Goal: Information Seeking & Learning: Learn about a topic

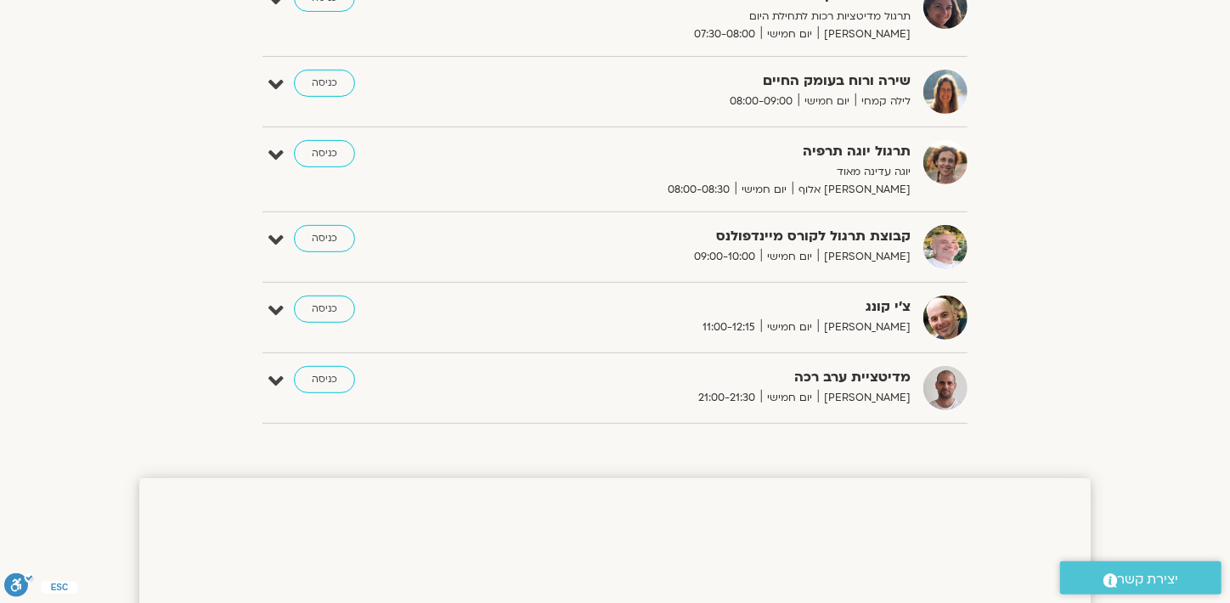
scroll to position [424, 0]
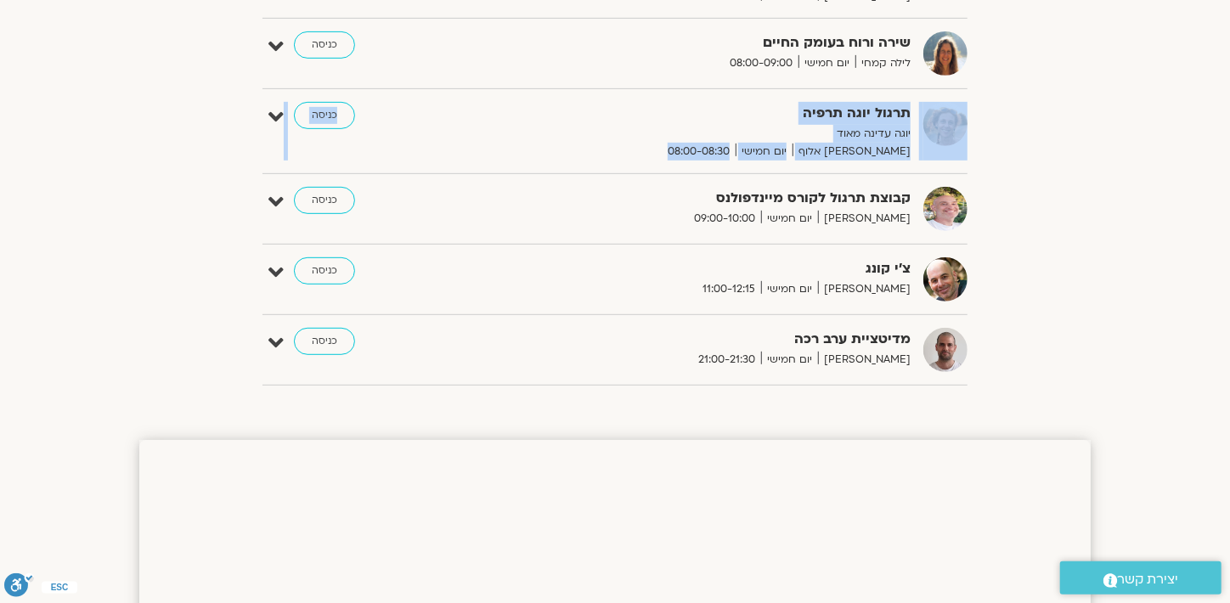
drag, startPoint x: 1007, startPoint y: 193, endPoint x: 1004, endPoint y: 140, distance: 52.7
click at [1003, 142] on div "הצג רק הרצאות להם יש [PERSON_NAME] גישה [DATE] - [DATE] השבוע להציג אירועים שפת…" at bounding box center [615, 55] width 952 height 686
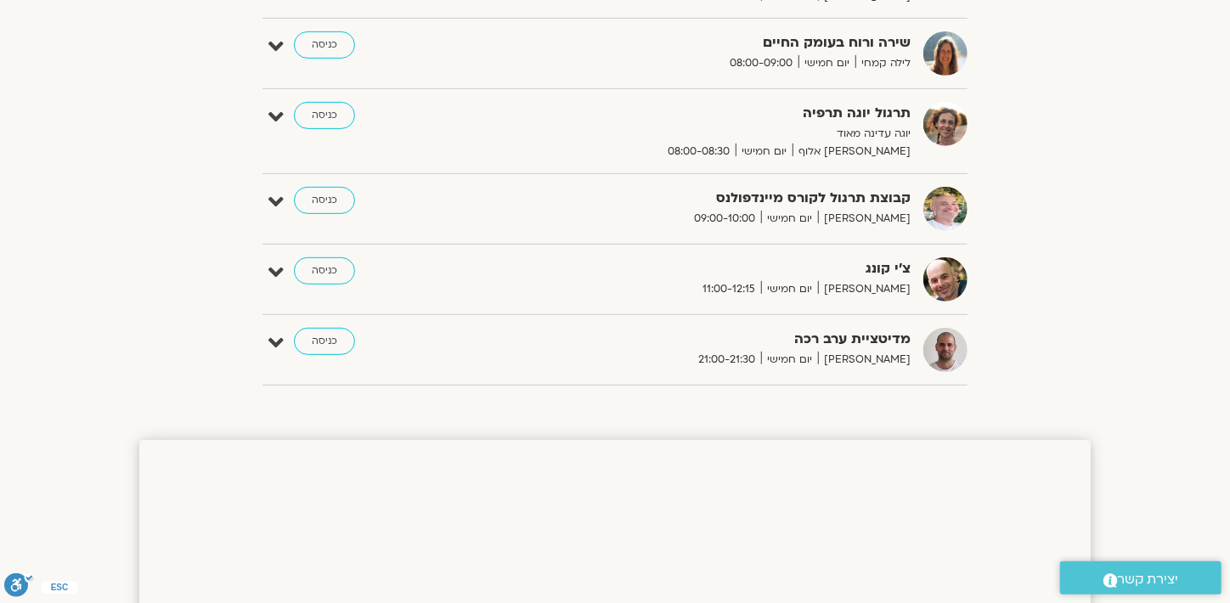
click at [1124, 107] on section "הצג רק הרצאות להם יש [PERSON_NAME] גישה [DATE] - [DATE] השבוע להציג אירועים שפת…" at bounding box center [615, 38] width 1230 height 737
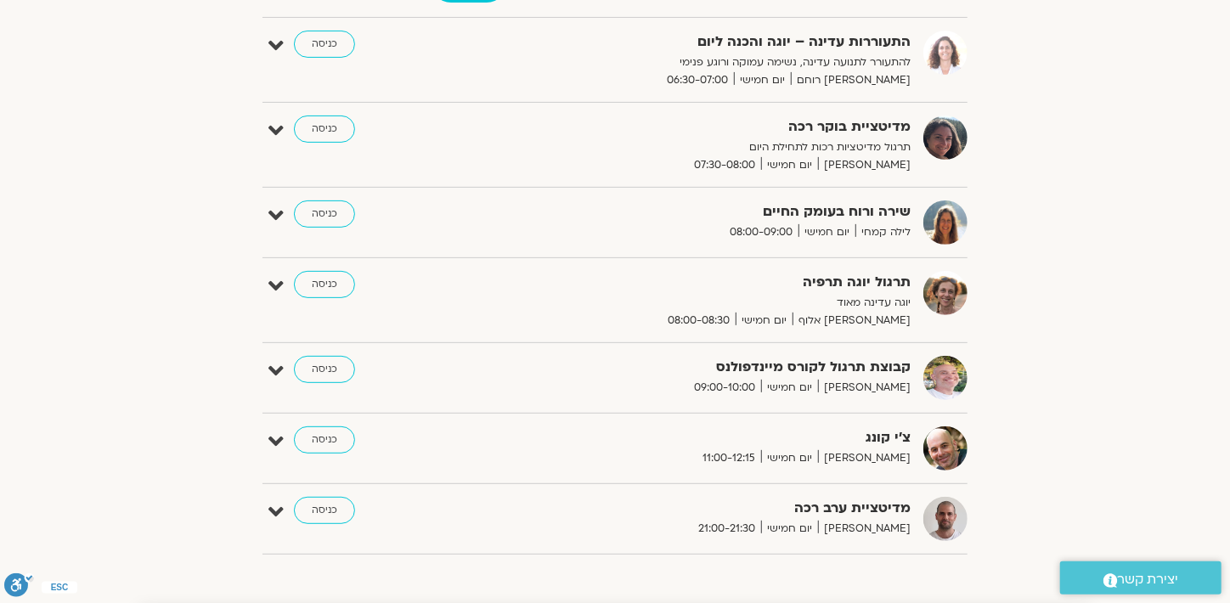
scroll to position [212, 0]
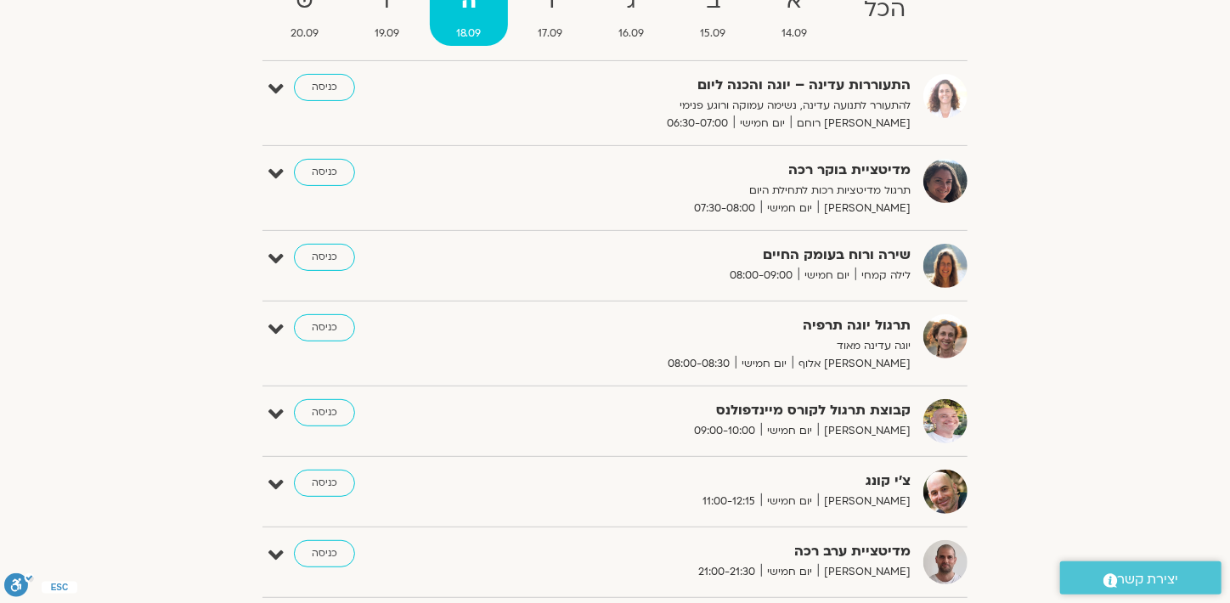
click at [299, 510] on div "צ'י קונג [PERSON_NAME] יום חמישי 11:00-12:15 כניסה" at bounding box center [628, 492] width 680 height 44
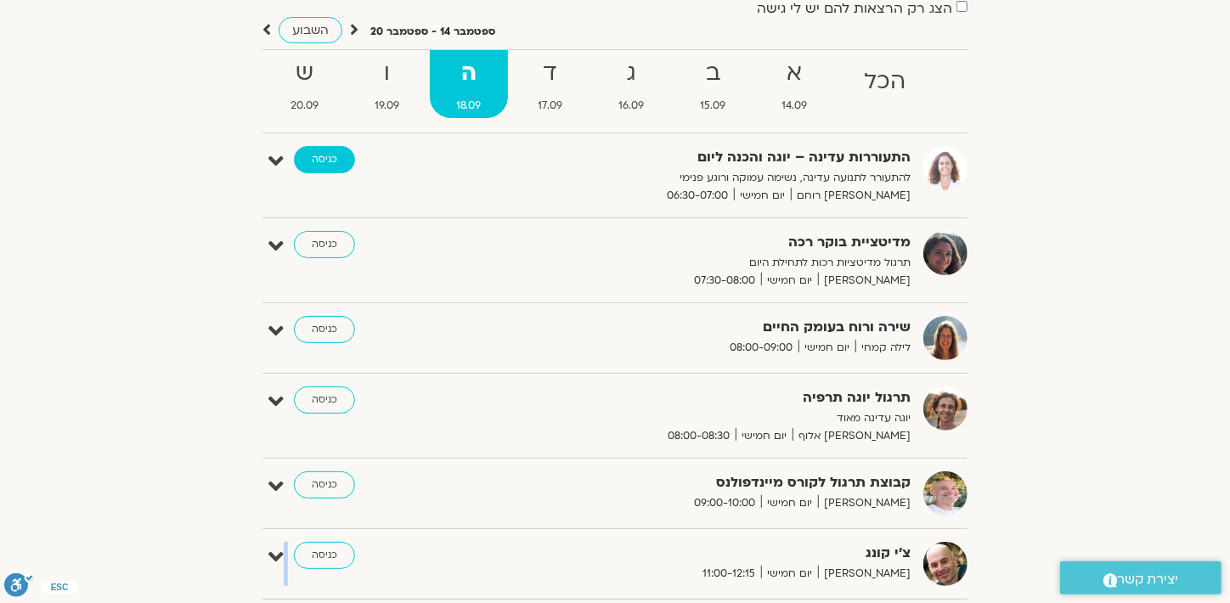
scroll to position [105, 0]
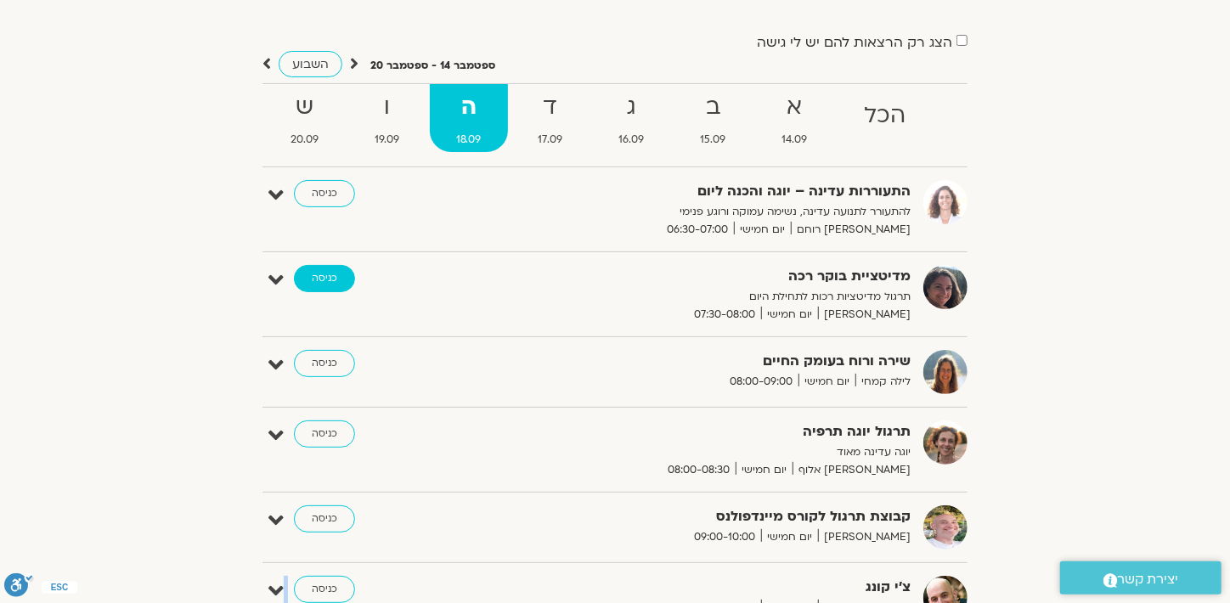
click at [313, 275] on link "כניסה" at bounding box center [324, 278] width 61 height 27
